Goal: Submit feedback/report problem

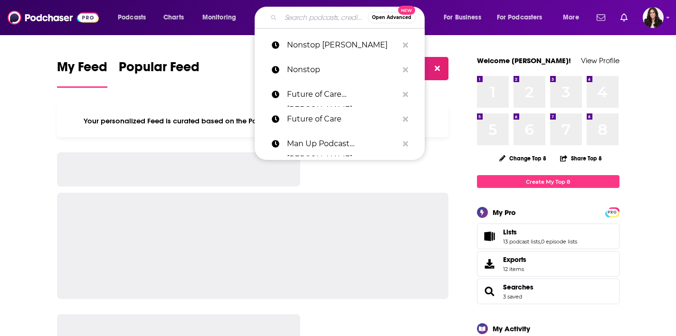
click at [314, 17] on input "Search podcasts, credits, & more..." at bounding box center [324, 17] width 87 height 15
paste input "[PERSON_NAME]"
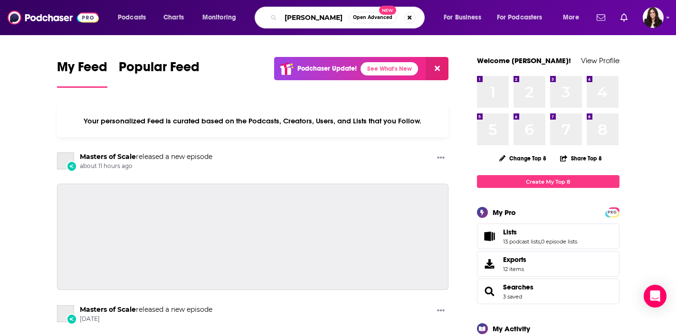
type input "[PERSON_NAME]"
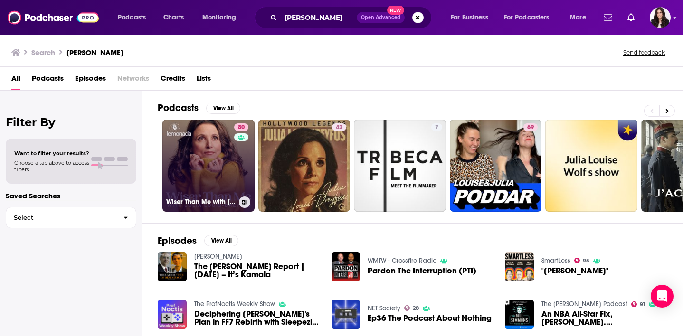
click at [200, 157] on link "80 Wiser Than Me with [PERSON_NAME]" at bounding box center [208, 166] width 92 height 92
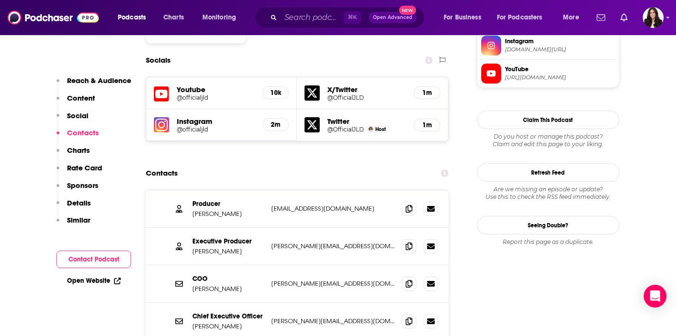
scroll to position [817, 0]
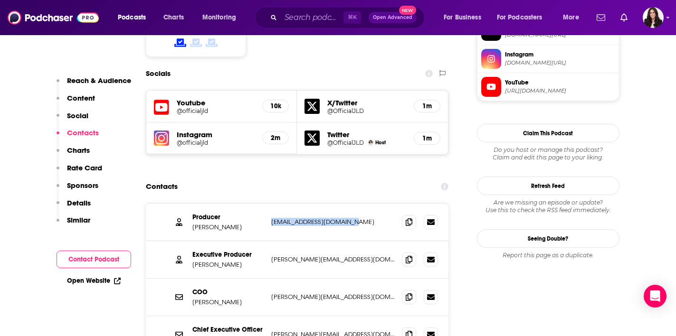
drag, startPoint x: 360, startPoint y: 174, endPoint x: 271, endPoint y: 173, distance: 89.3
click at [271, 218] on p "[EMAIL_ADDRESS][DOMAIN_NAME]" at bounding box center [332, 222] width 123 height 8
copy p "[EMAIL_ADDRESS][DOMAIN_NAME]"
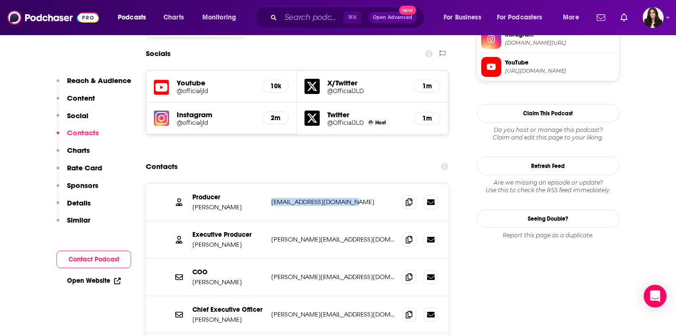
scroll to position [847, 0]
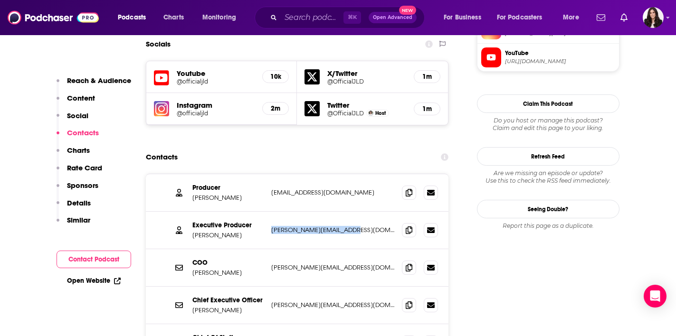
drag, startPoint x: 369, startPoint y: 181, endPoint x: 270, endPoint y: 185, distance: 99.4
click at [270, 212] on div "Executive Producer [PERSON_NAME] [PERSON_NAME][EMAIL_ADDRESS][DOMAIN_NAME] [PER…" at bounding box center [297, 231] width 303 height 38
copy p "[PERSON_NAME][EMAIL_ADDRESS][DOMAIN_NAME]"
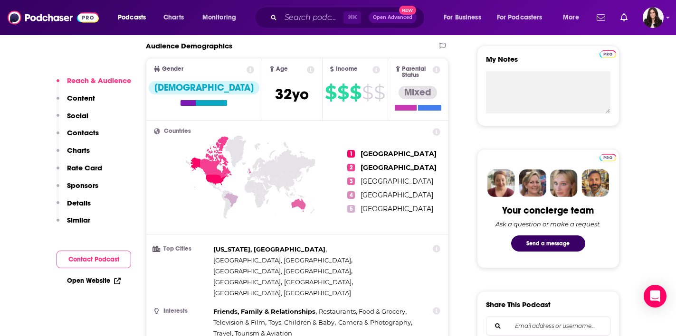
scroll to position [423, 0]
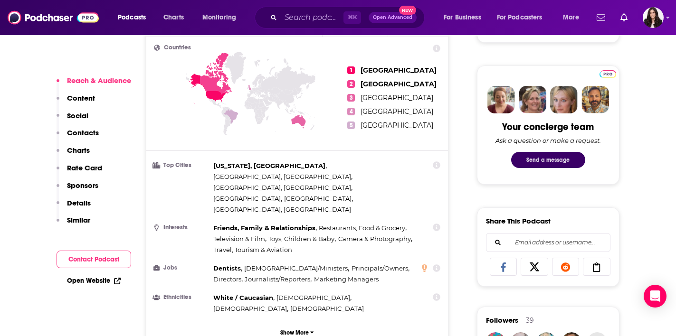
click at [543, 162] on button "Send a message" at bounding box center [548, 160] width 74 height 16
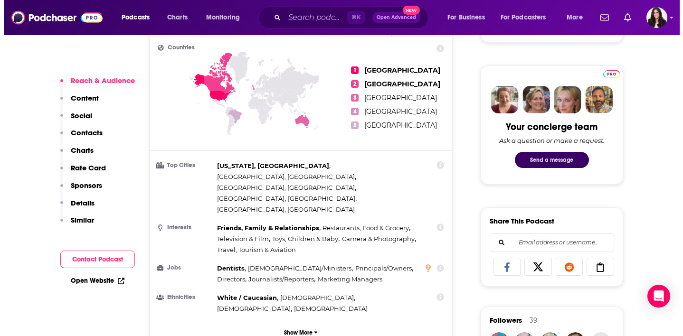
scroll to position [0, 0]
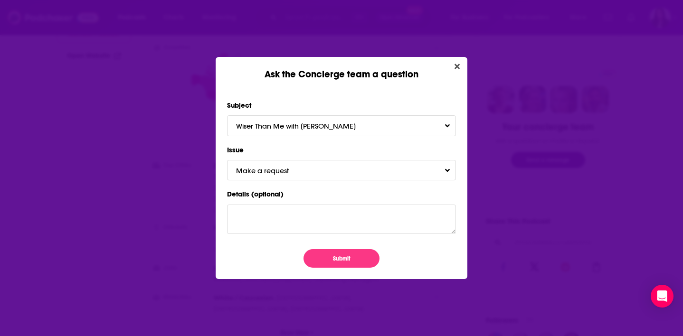
click at [285, 170] on span "Make a request" at bounding box center [272, 170] width 72 height 9
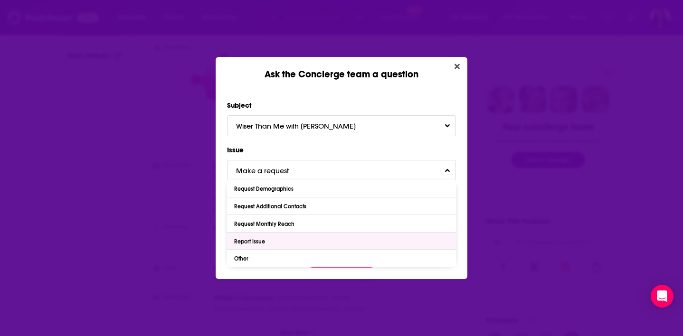
click at [264, 238] on div "Report Issue" at bounding box center [250, 241] width 33 height 7
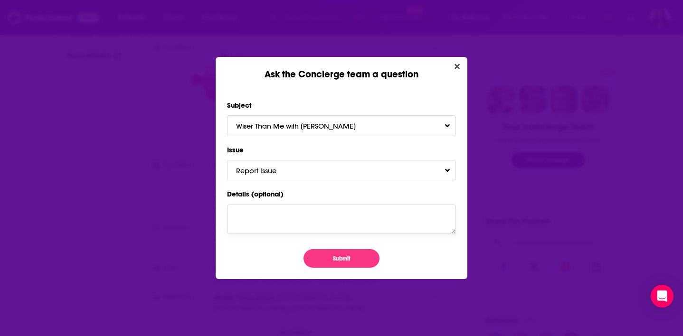
click at [266, 212] on textarea "Details (optional)" at bounding box center [341, 219] width 229 height 29
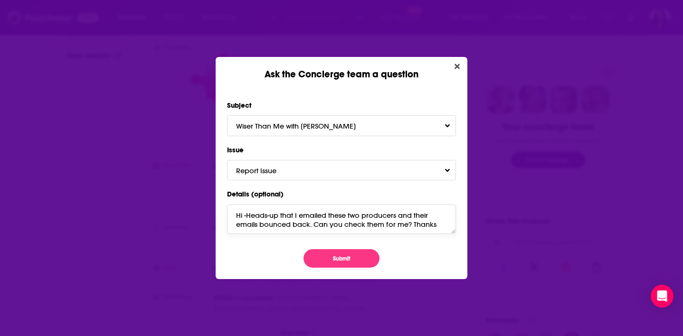
scroll to position [13, 0]
paste textarea "[EMAIL_ADDRESS][DOMAIN_NAME]"
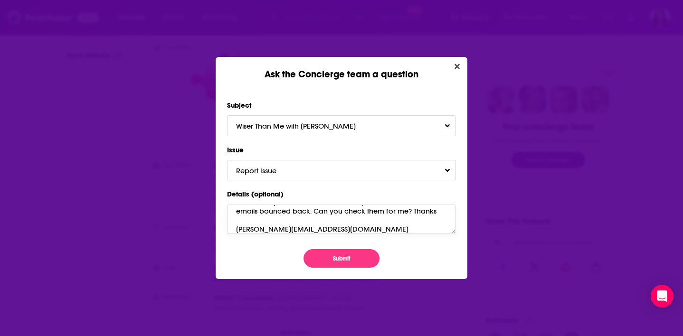
scroll to position [22, 0]
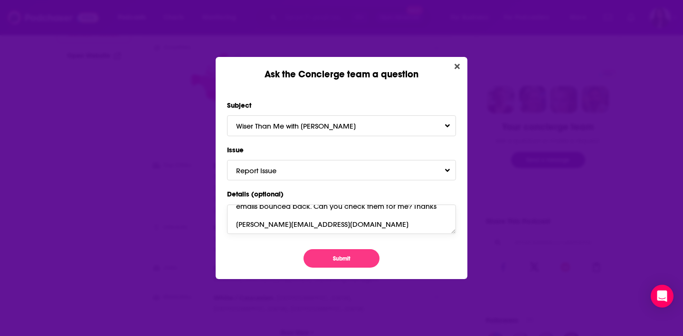
paste textarea "[PERSON_NAME][EMAIL_ADDRESS][DOMAIN_NAME]"
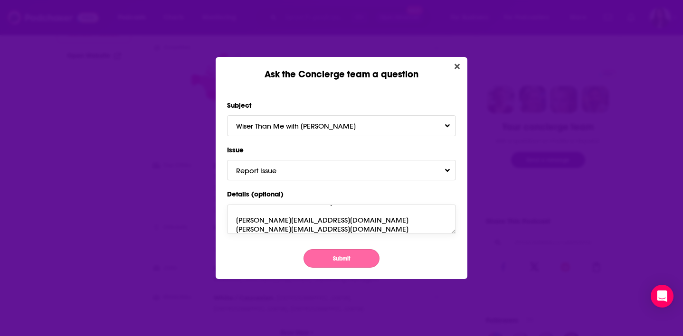
type textarea "Hi -Heads-up that I emailed these two producers and their emails bounced back. …"
click at [323, 253] on button "Submit" at bounding box center [341, 258] width 76 height 19
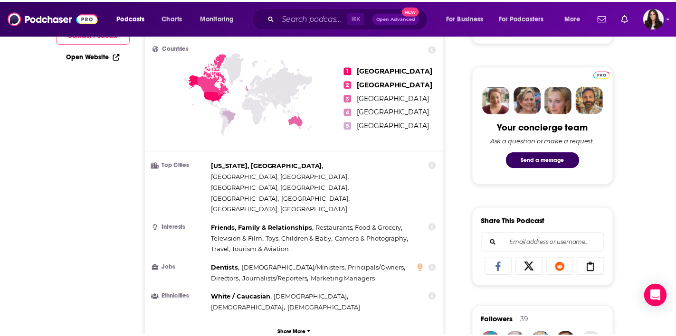
scroll to position [423, 0]
